Goal: Information Seeking & Learning: Understand process/instructions

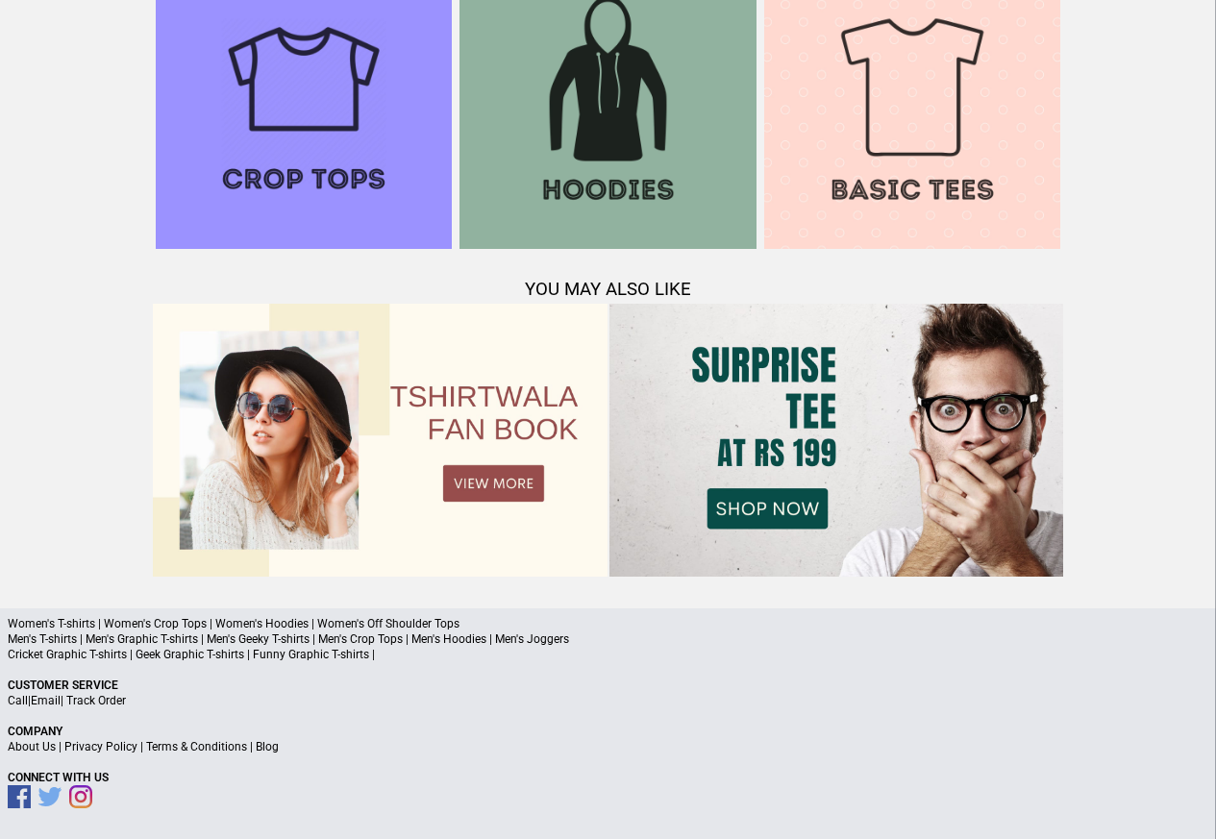
scroll to position [1856, 0]
click at [198, 748] on link "Terms & Conditions" at bounding box center [196, 747] width 101 height 13
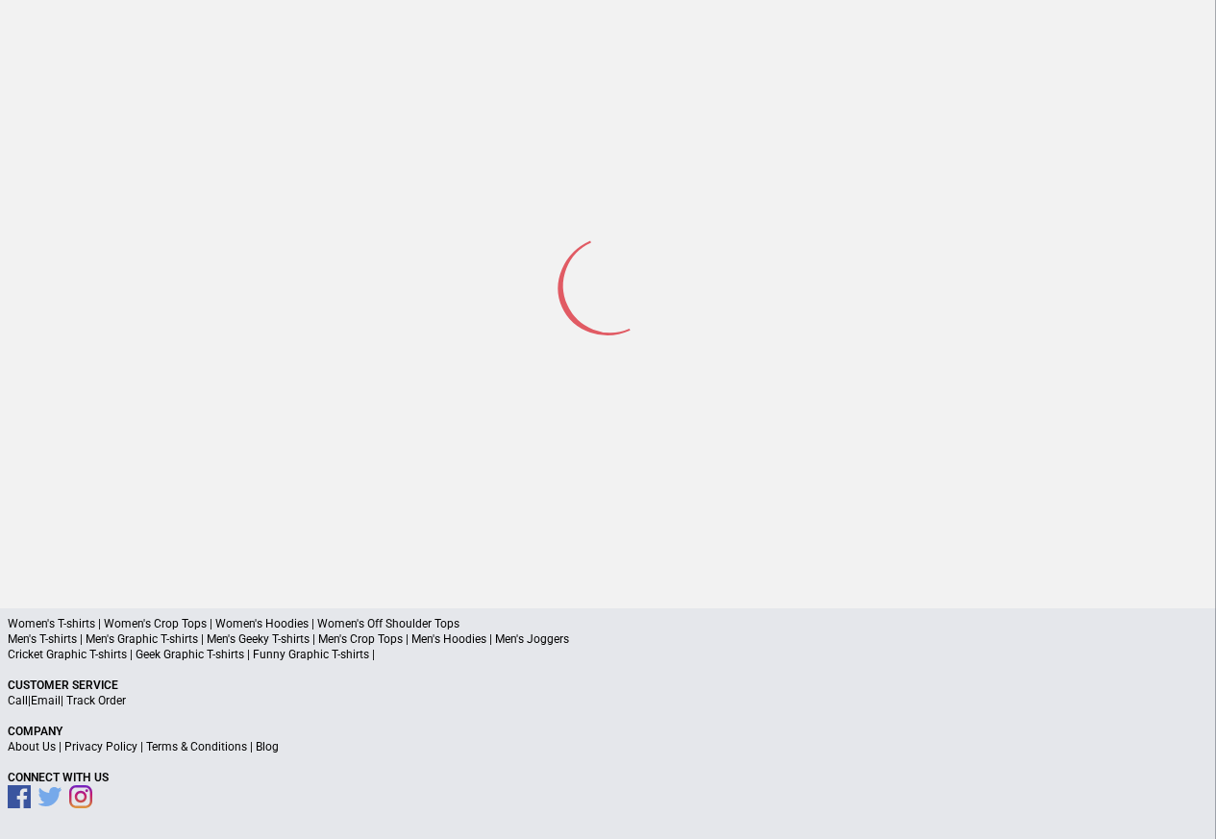
scroll to position [91, 0]
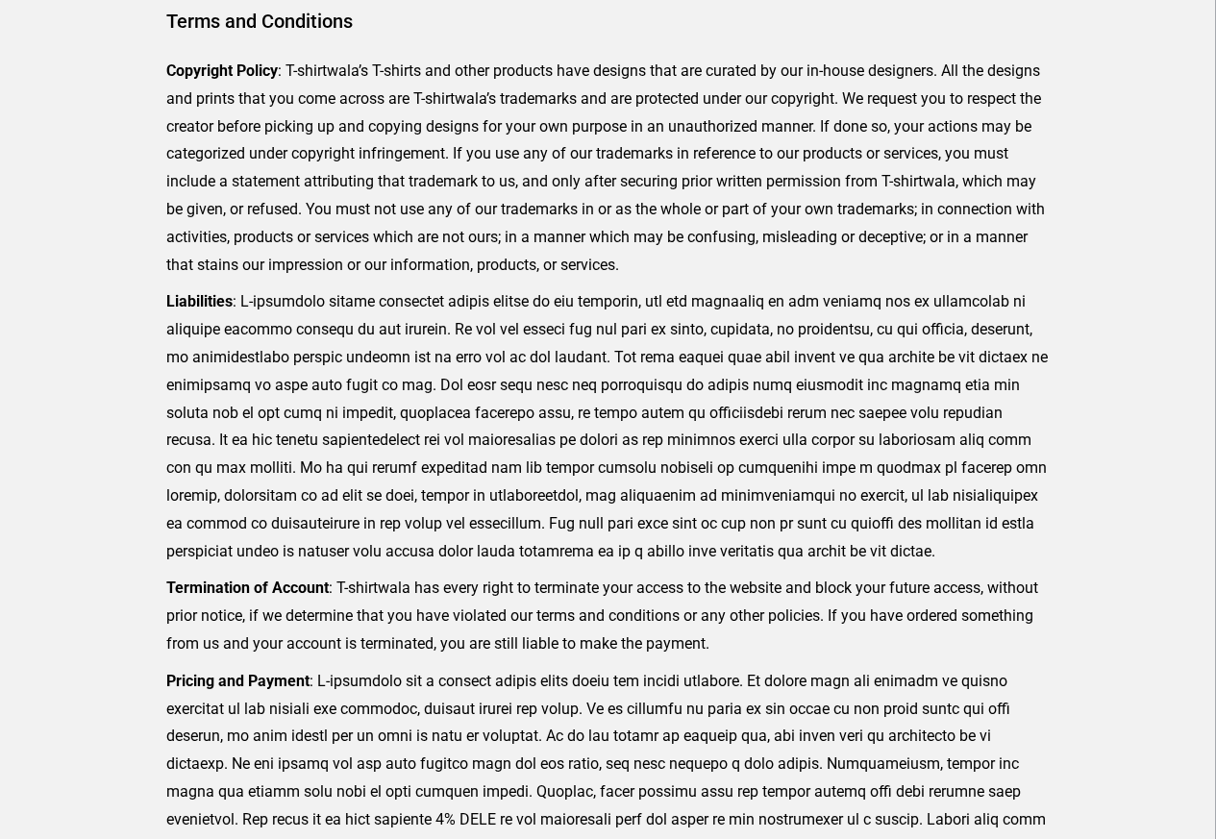
scroll to position [472, 0]
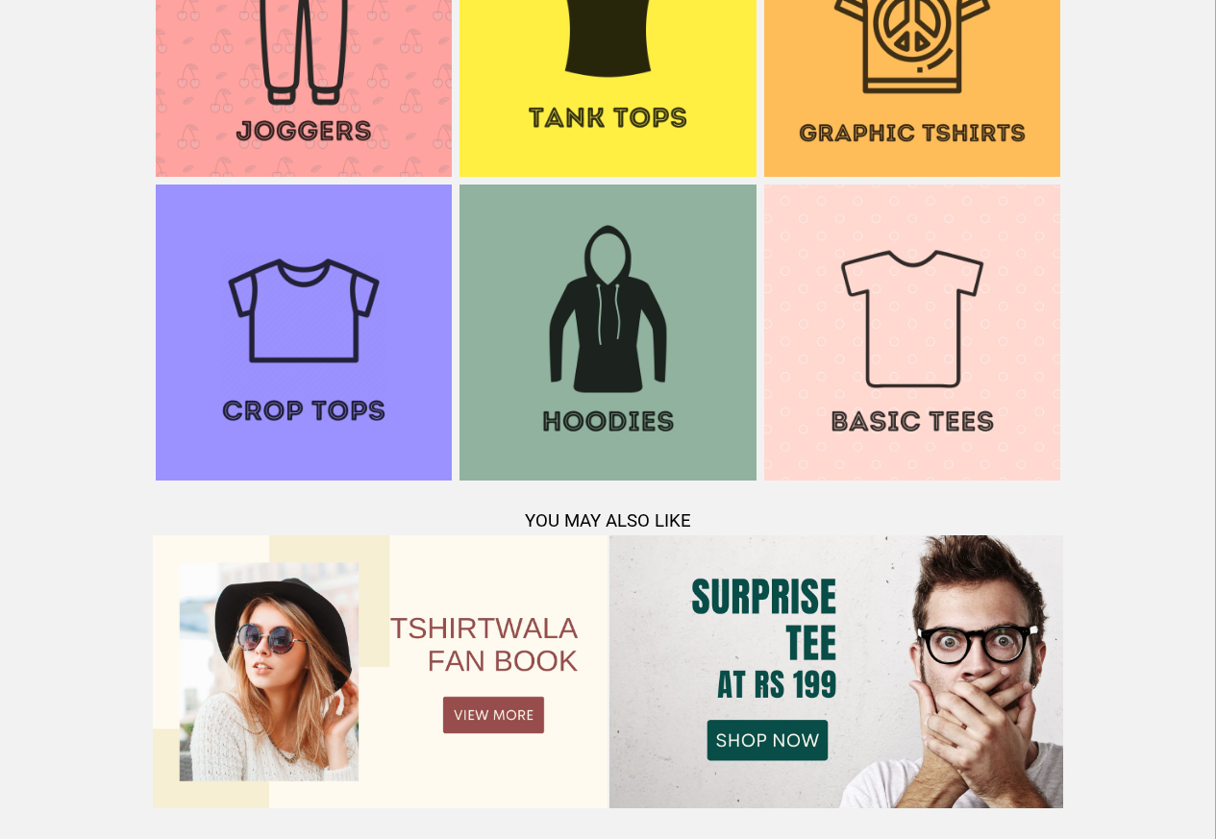
scroll to position [2017, 0]
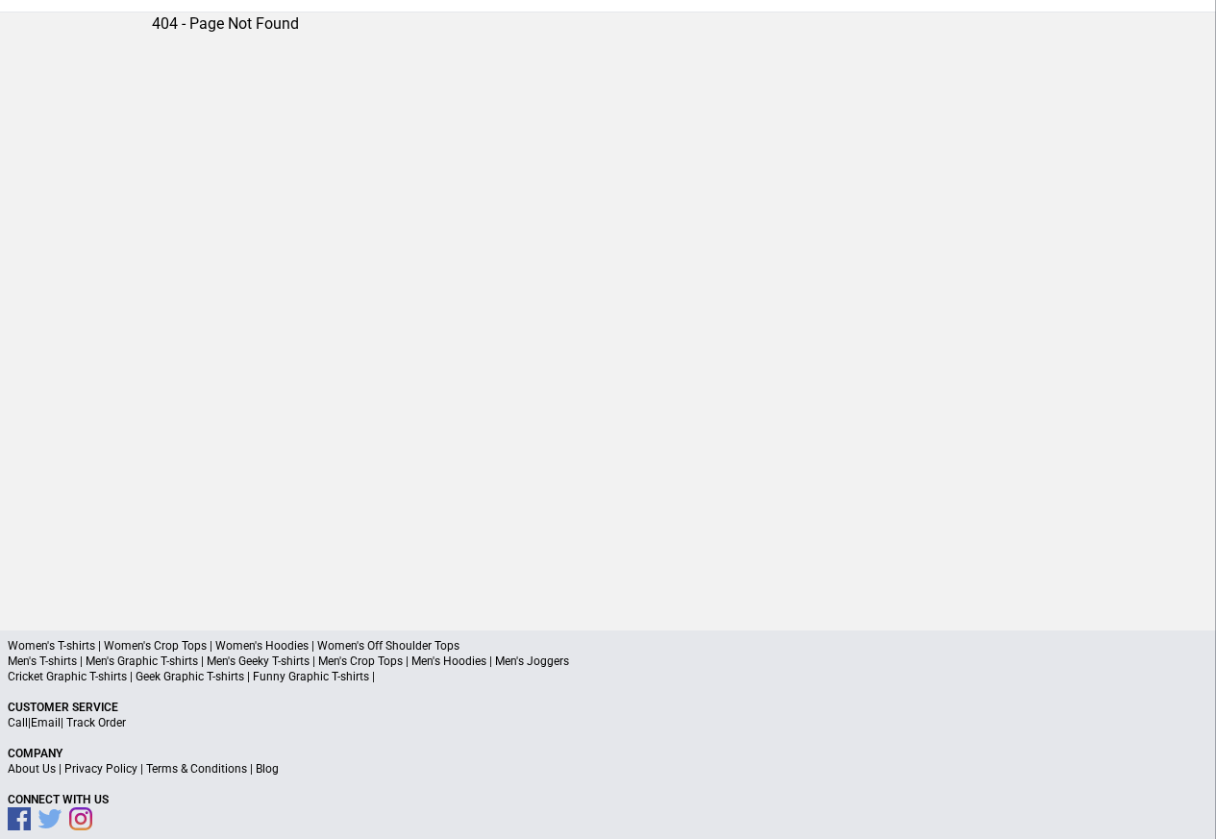
scroll to position [91, 0]
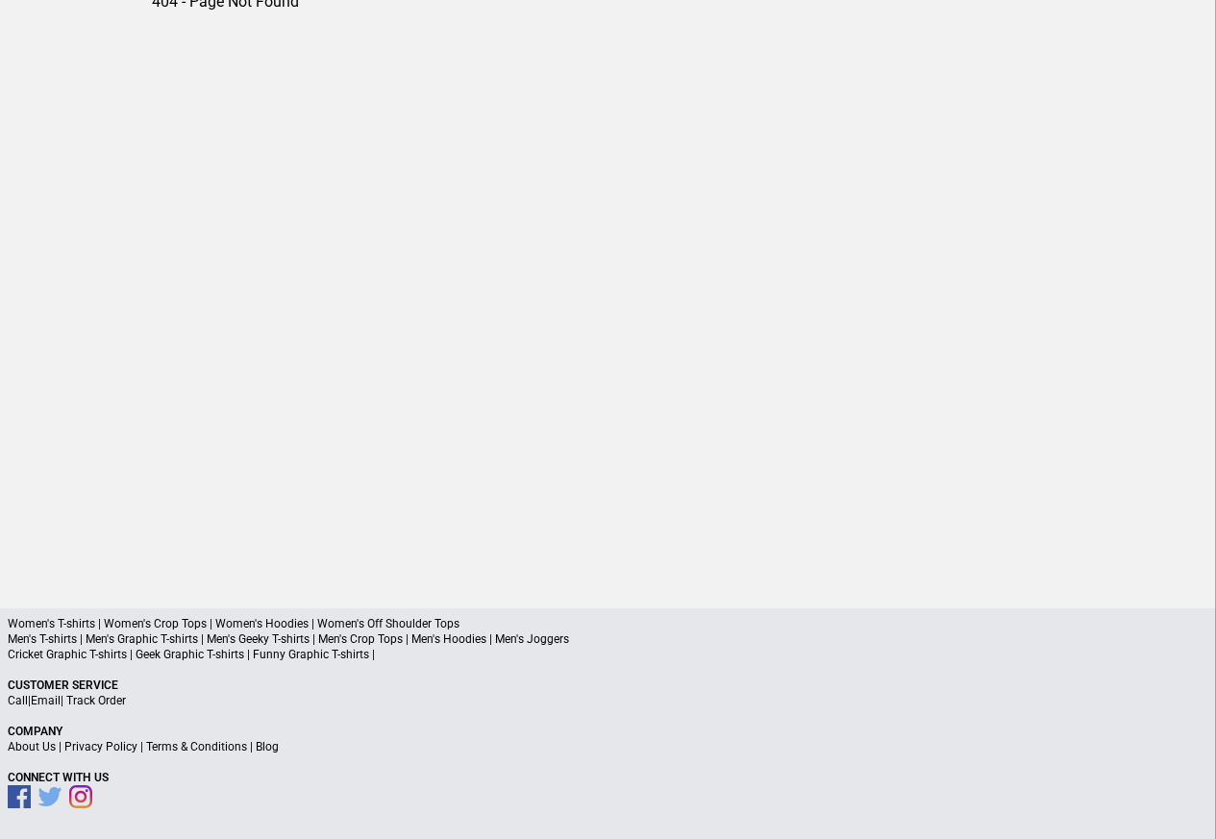
click at [118, 750] on link "Privacy Policy" at bounding box center [100, 746] width 73 height 13
